Goal: Task Accomplishment & Management: Manage account settings

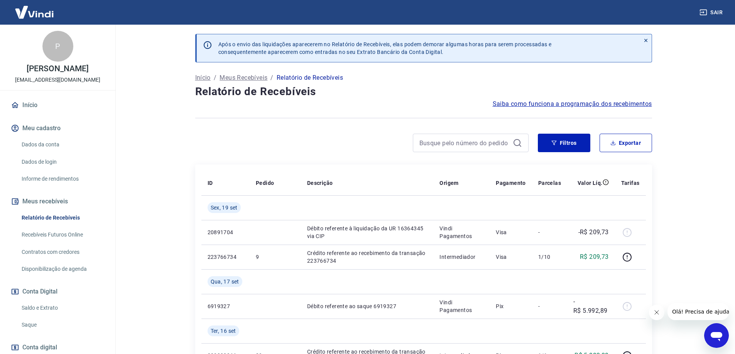
click at [46, 312] on link "Saldo e Extrato" at bounding box center [63, 308] width 88 height 16
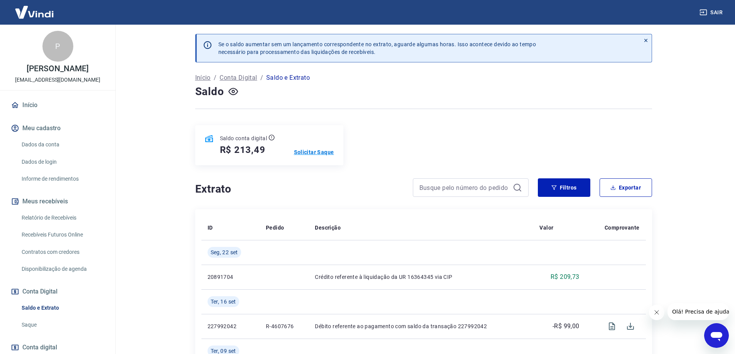
click at [321, 150] on p "Solicitar Saque" at bounding box center [314, 152] width 40 height 8
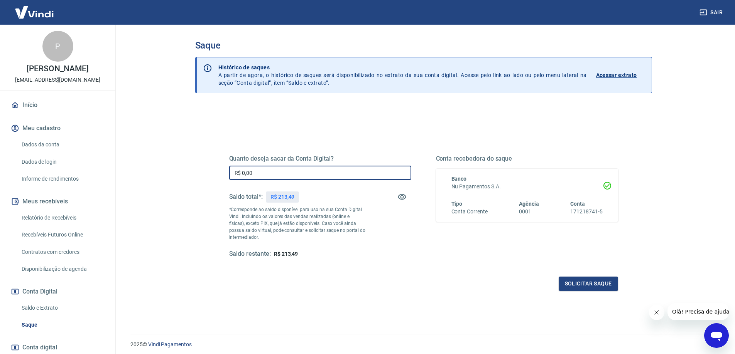
drag, startPoint x: 266, startPoint y: 173, endPoint x: 91, endPoint y: 173, distance: 174.7
click at [91, 173] on div "Sair P Pedro Carniel andromedadronesbr@gmail.com Início Meu cadastro Dados da c…" at bounding box center [367, 177] width 735 height 354
type input "R$ 213,00"
click at [585, 283] on button "Solicitar saque" at bounding box center [587, 284] width 59 height 14
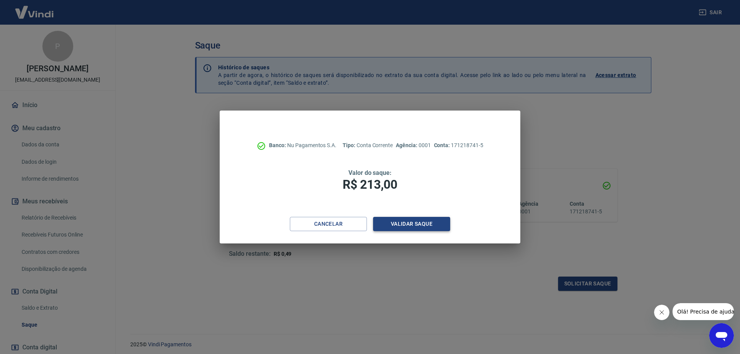
click at [409, 227] on button "Validar saque" at bounding box center [411, 224] width 77 height 14
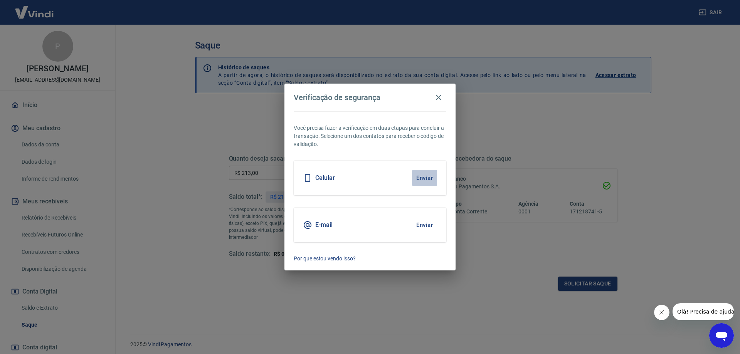
click at [428, 178] on button "Enviar" at bounding box center [424, 178] width 25 height 16
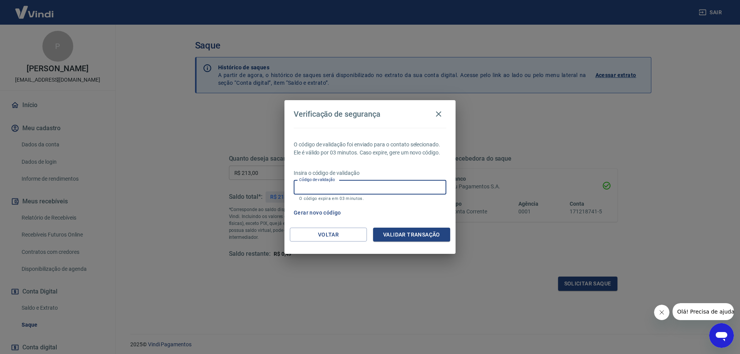
click at [411, 187] on input "Código de validação" at bounding box center [370, 187] width 153 height 14
type input "135462"
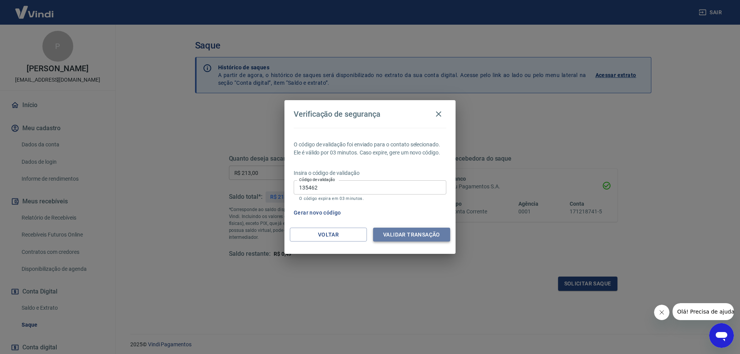
click at [406, 234] on button "Validar transação" at bounding box center [411, 235] width 77 height 14
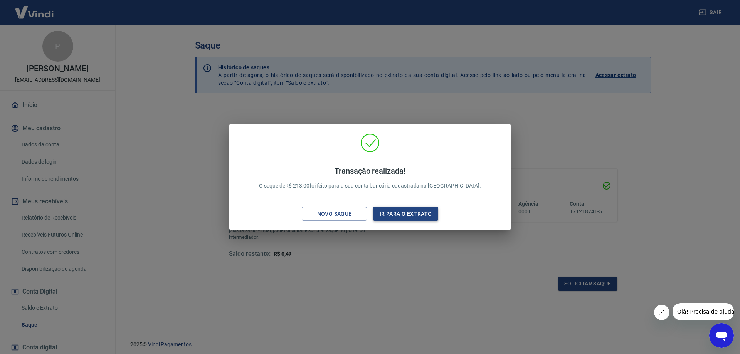
click at [407, 215] on button "Ir para o extrato" at bounding box center [405, 214] width 65 height 14
